Goal: Submit feedback/report problem

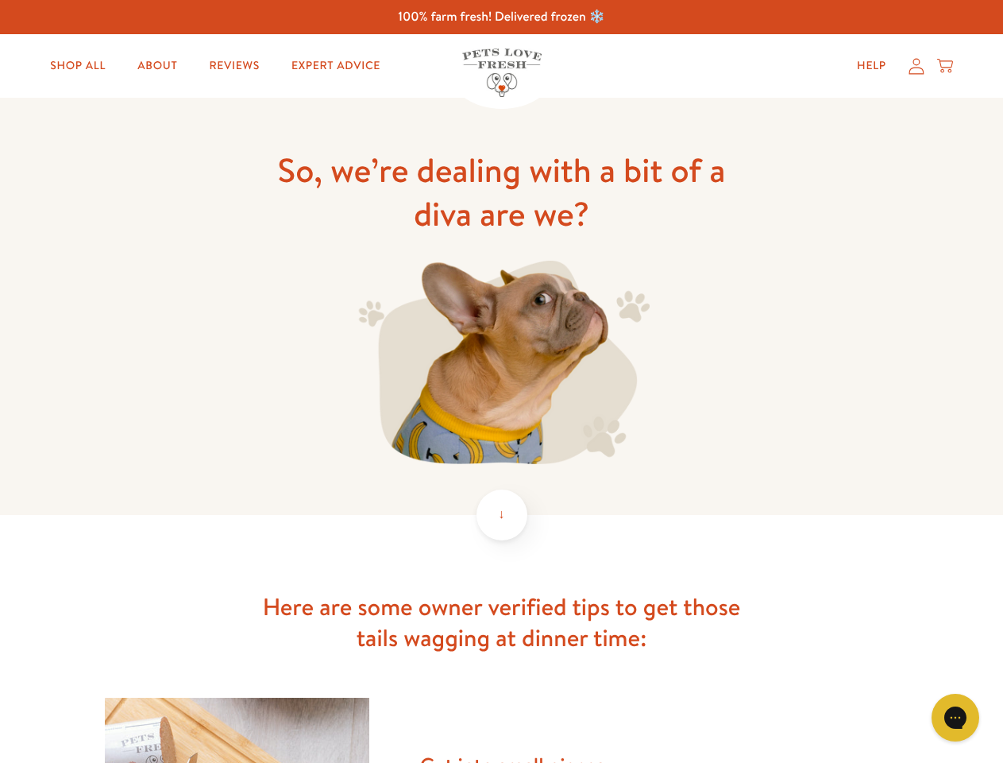
click at [501, 381] on img at bounding box center [501, 362] width 296 height 203
click at [956, 717] on icon "Open gorgias live chat" at bounding box center [955, 716] width 15 height 15
